Goal: Task Accomplishment & Management: Manage account settings

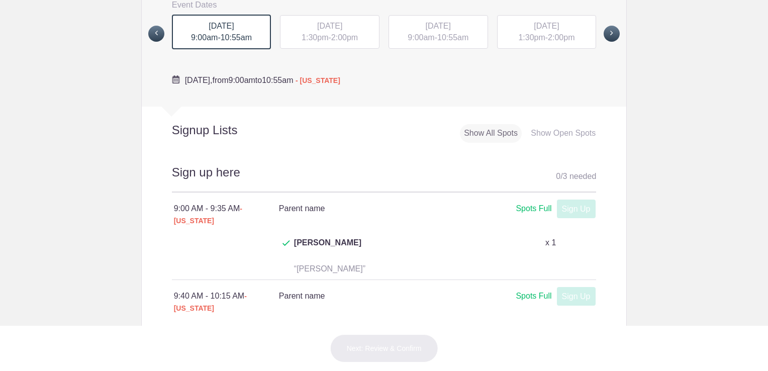
scroll to position [419, 0]
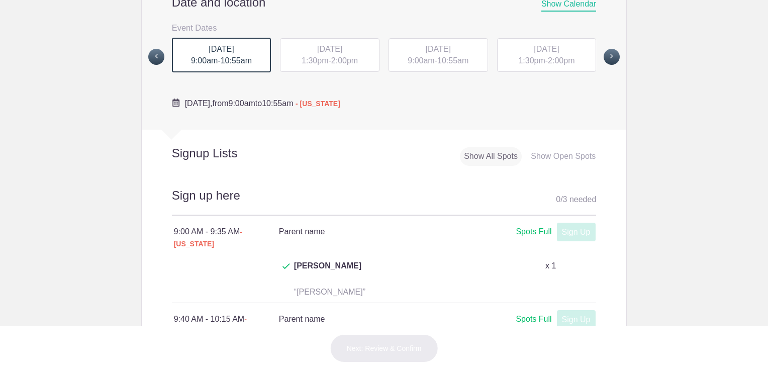
click at [342, 49] on span "[DATE]" at bounding box center [329, 49] width 25 height 9
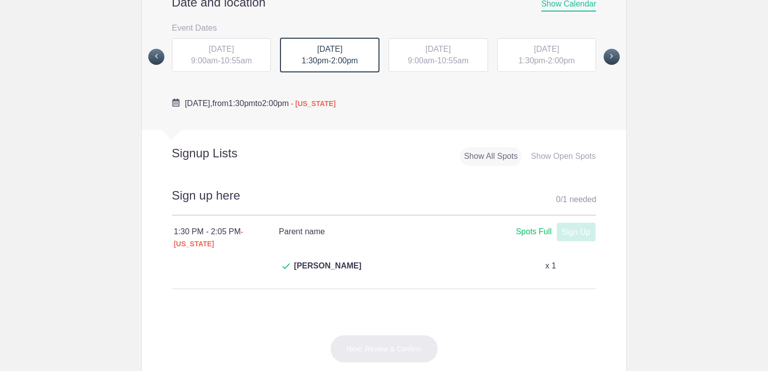
scroll to position [438, 0]
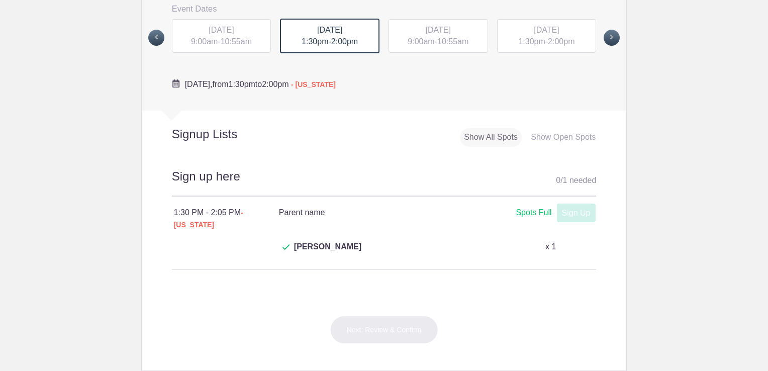
click at [446, 46] on div "[DATE] 9:00am - 10:55am" at bounding box center [437, 36] width 99 height 34
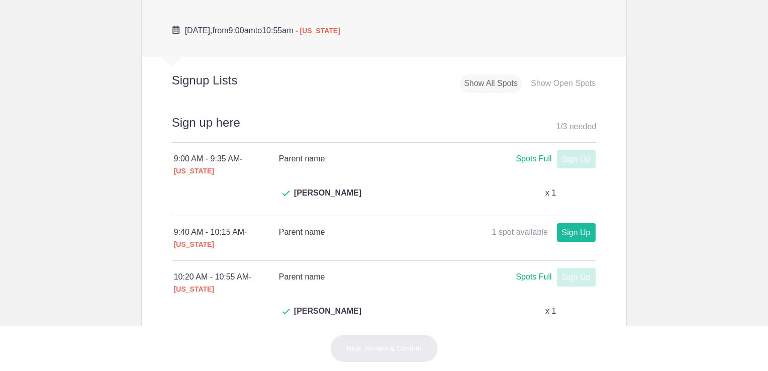
scroll to position [399, 0]
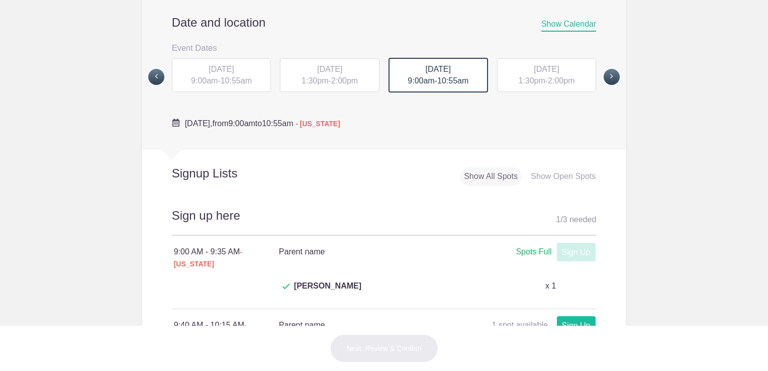
click at [524, 79] on span "1:30pm" at bounding box center [531, 80] width 27 height 9
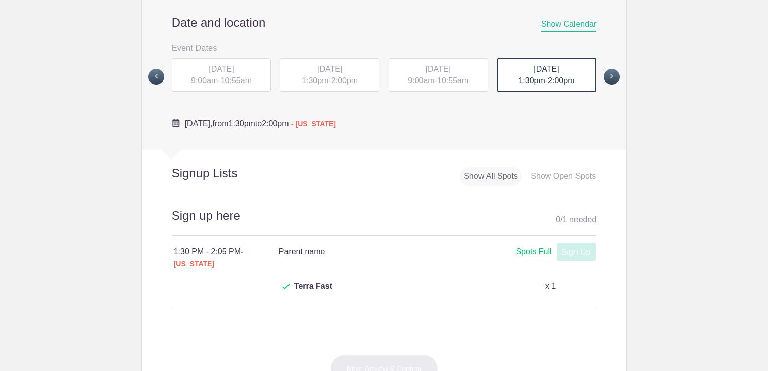
click at [450, 79] on span "10:55am" at bounding box center [452, 80] width 31 height 9
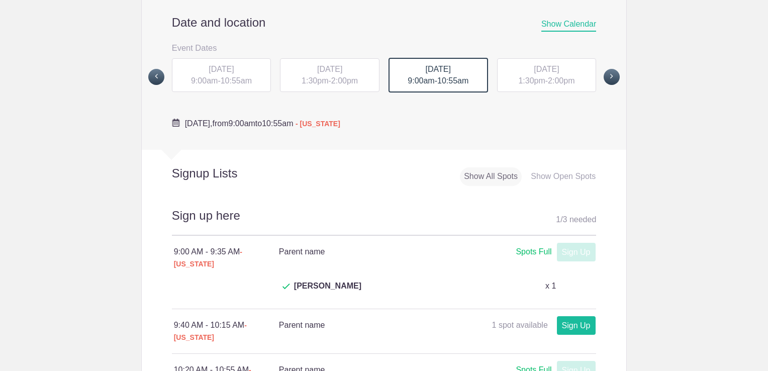
click at [548, 76] on span "2:00pm" at bounding box center [561, 80] width 27 height 9
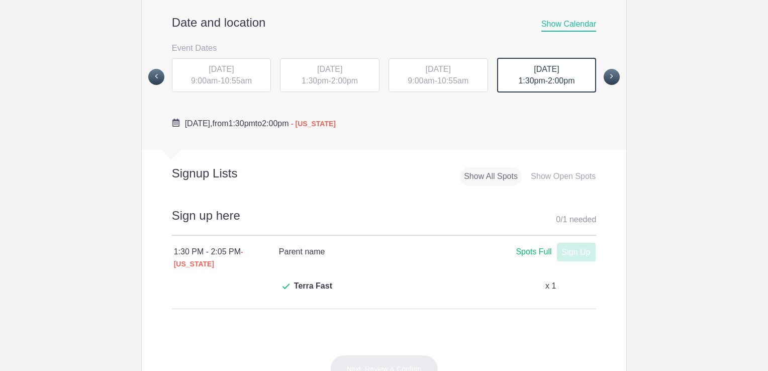
click at [466, 74] on div "[DATE] 9:00am - 10:55am" at bounding box center [437, 75] width 99 height 34
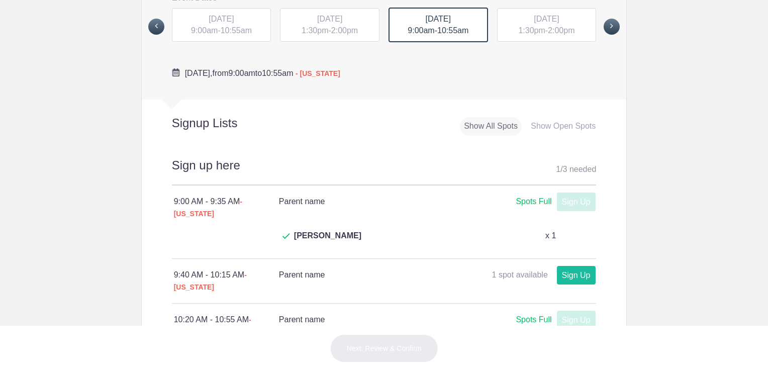
scroll to position [444, 0]
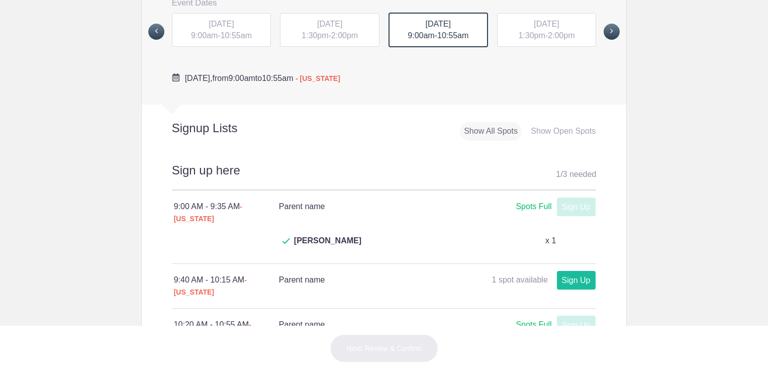
click at [551, 30] on div "[DATE] 1:30pm - 2:00pm" at bounding box center [546, 30] width 99 height 34
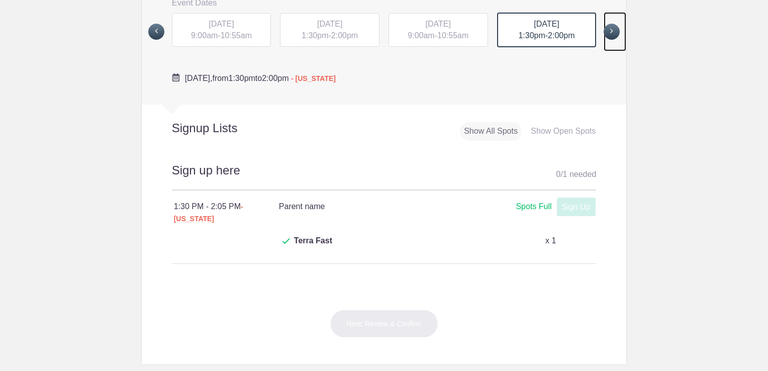
click at [613, 36] on span at bounding box center [611, 32] width 16 height 16
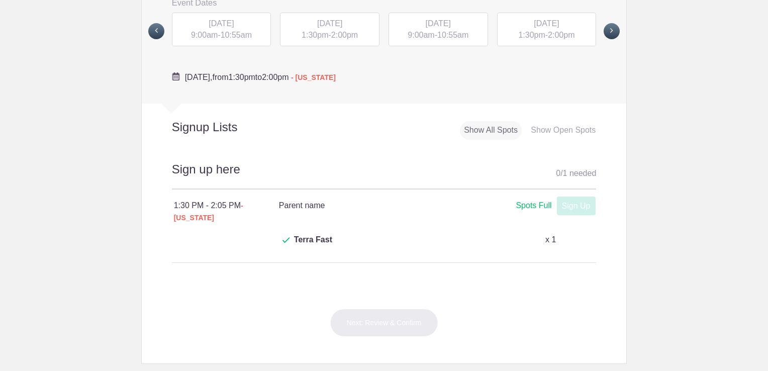
click at [234, 19] on span "[DATE]" at bounding box center [221, 23] width 25 height 9
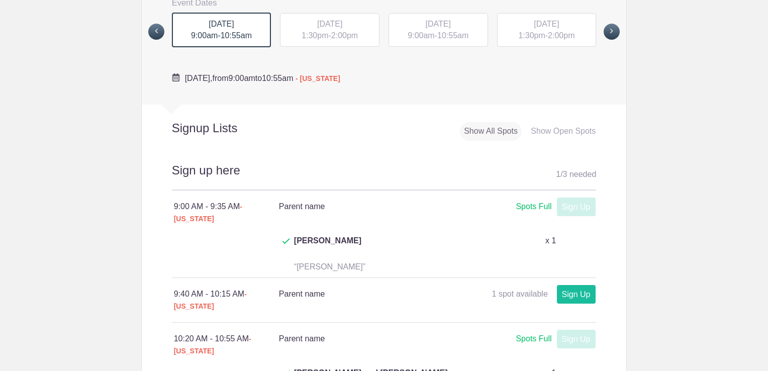
click at [358, 162] on h2 "Sign up here 1 / 3 needed" at bounding box center [384, 176] width 425 height 29
click at [336, 32] on span "2:00pm" at bounding box center [344, 35] width 27 height 9
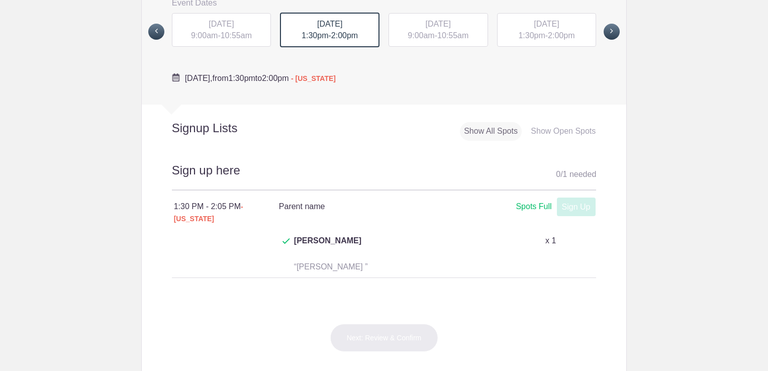
click at [433, 37] on div "[DATE] 9:00am - 10:55am" at bounding box center [437, 30] width 99 height 34
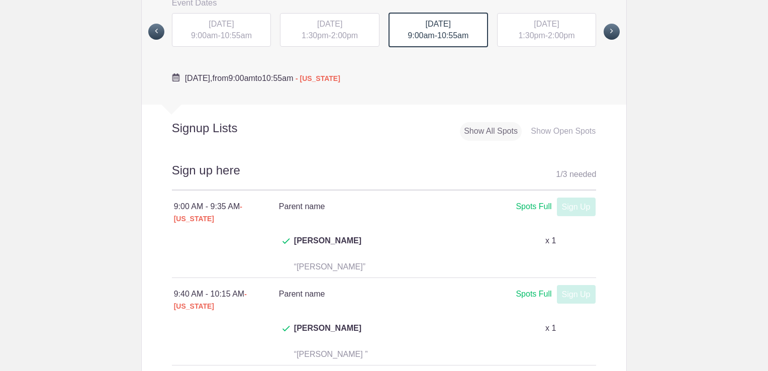
click at [559, 25] on span "[DATE]" at bounding box center [546, 24] width 25 height 9
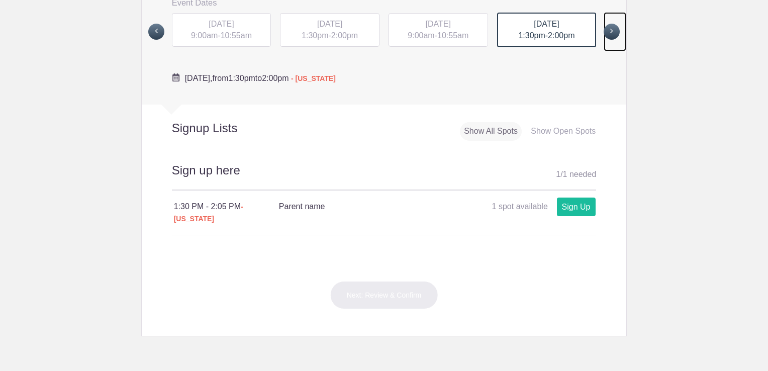
click at [605, 31] on span at bounding box center [611, 32] width 16 height 16
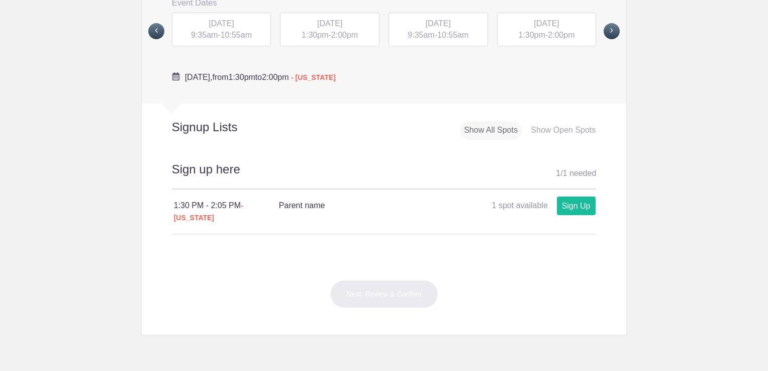
click at [234, 23] on span "[DATE]" at bounding box center [221, 23] width 25 height 9
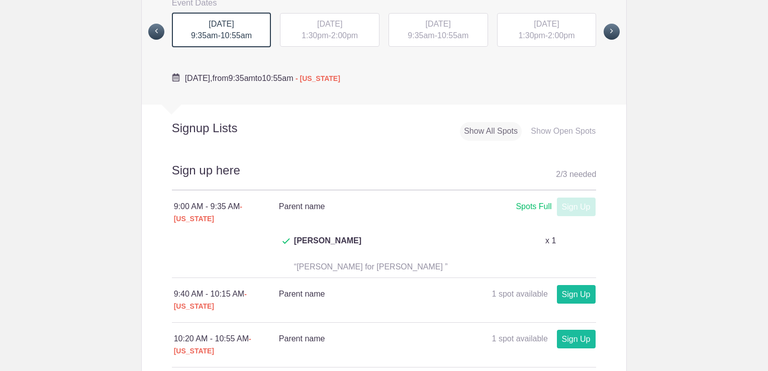
click at [339, 26] on span "[DATE]" at bounding box center [329, 24] width 25 height 9
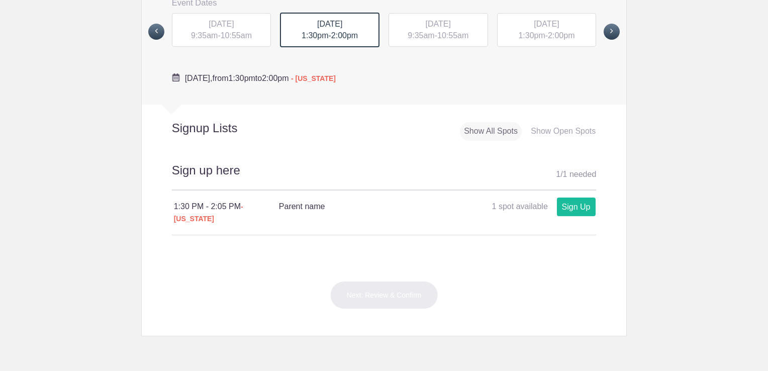
click at [433, 27] on span "[DATE]" at bounding box center [438, 24] width 25 height 9
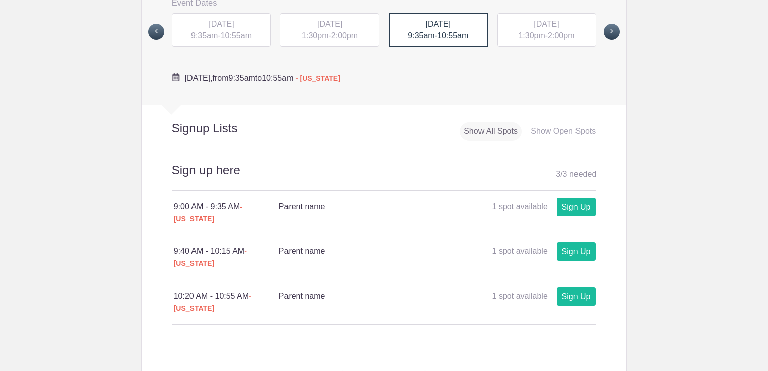
click at [553, 27] on span "[DATE]" at bounding box center [546, 24] width 25 height 9
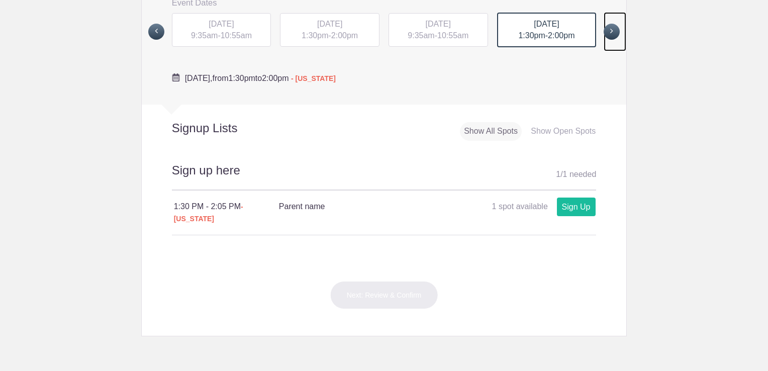
click at [606, 34] on span at bounding box center [611, 32] width 16 height 16
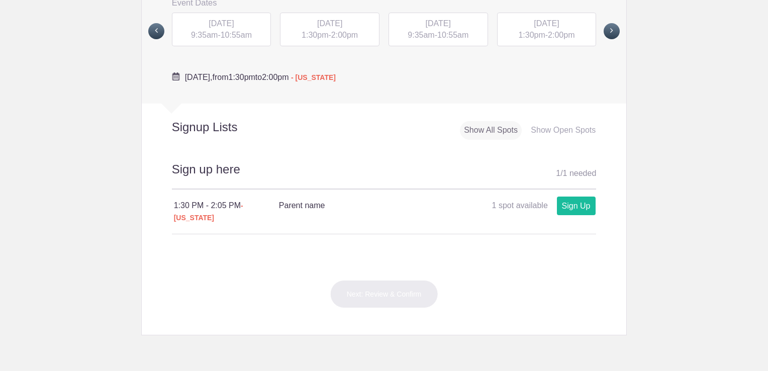
click at [164, 35] on div "[DATE] 9:00am - 10:55am [DATE] 1:30pm - 2:00pm [DATE] 9:00am - 10:55am [DATE] 1…" at bounding box center [384, 31] width 440 height 39
click at [153, 31] on span at bounding box center [156, 31] width 16 height 16
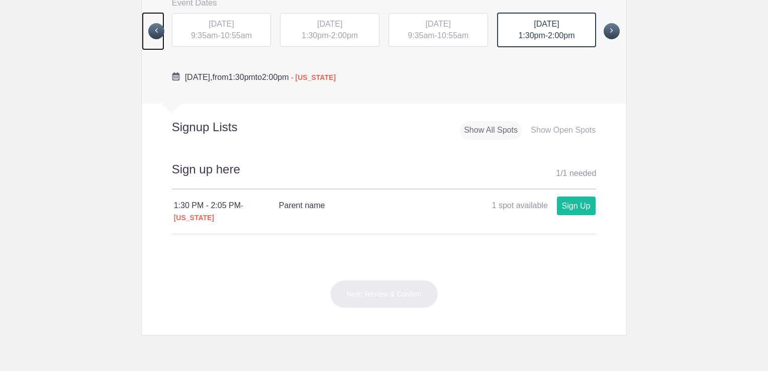
click at [153, 31] on span at bounding box center [156, 31] width 16 height 16
